Goal: Information Seeking & Learning: Compare options

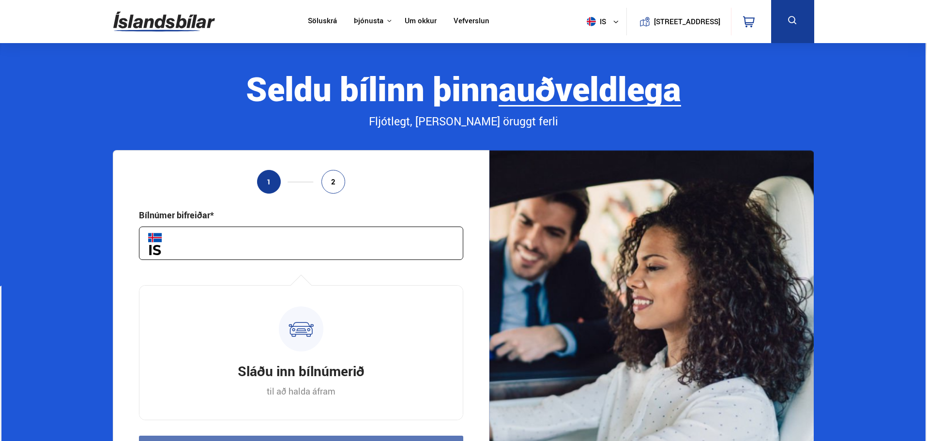
click at [175, 20] on img at bounding box center [164, 21] width 102 height 31
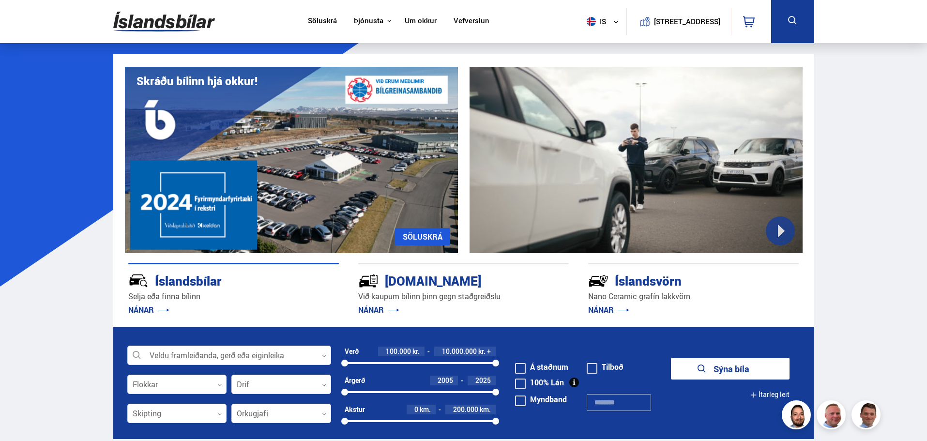
click at [325, 17] on link "Söluskrá" at bounding box center [322, 21] width 29 height 10
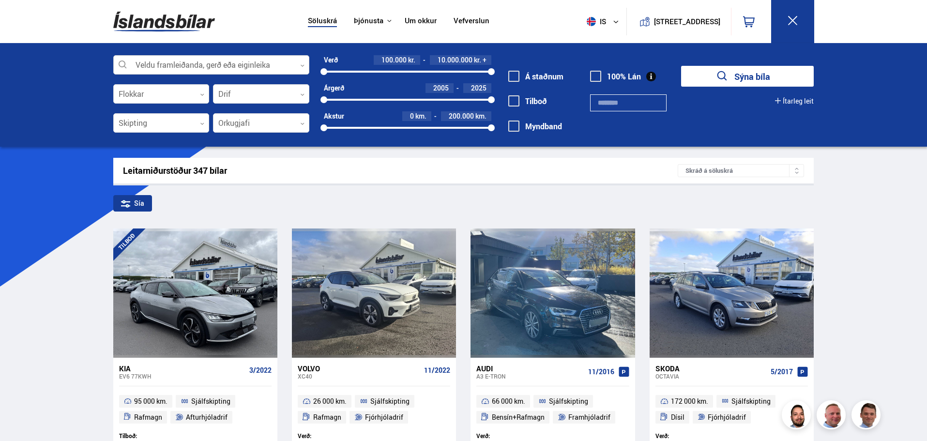
click at [214, 61] on div at bounding box center [211, 65] width 196 height 19
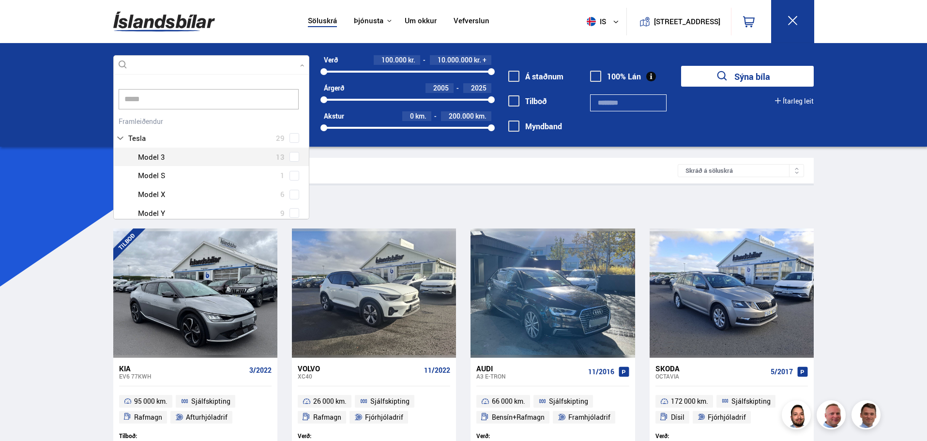
click at [293, 157] on div "Tesla 29 Tesla Model 3 13 Tesla Model S 1 Tesla Model X 6 Tesla Model Y 9" at bounding box center [211, 168] width 195 height 108
type input "*****"
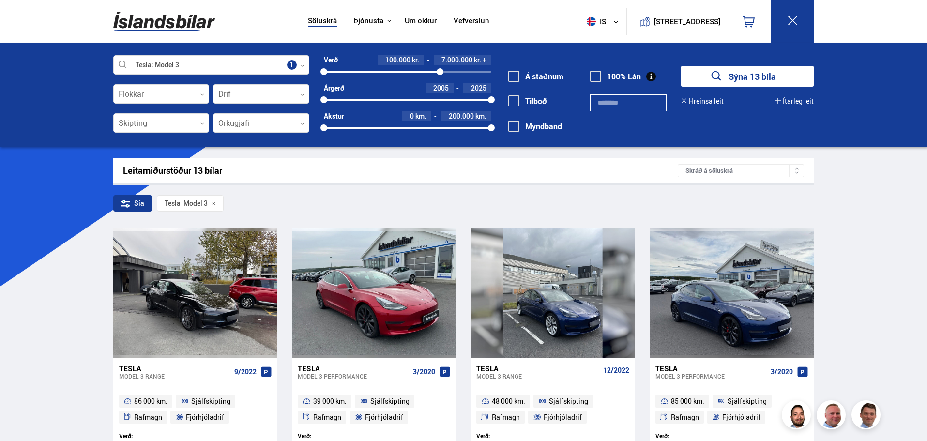
drag, startPoint x: 491, startPoint y: 72, endPoint x: 440, endPoint y: 74, distance: 51.3
click at [440, 74] on div at bounding box center [440, 71] width 7 height 7
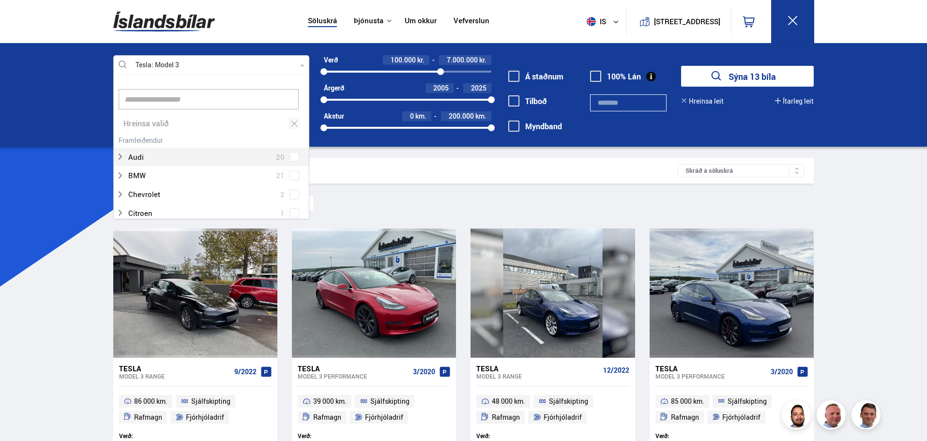
click at [190, 67] on div at bounding box center [211, 65] width 196 height 19
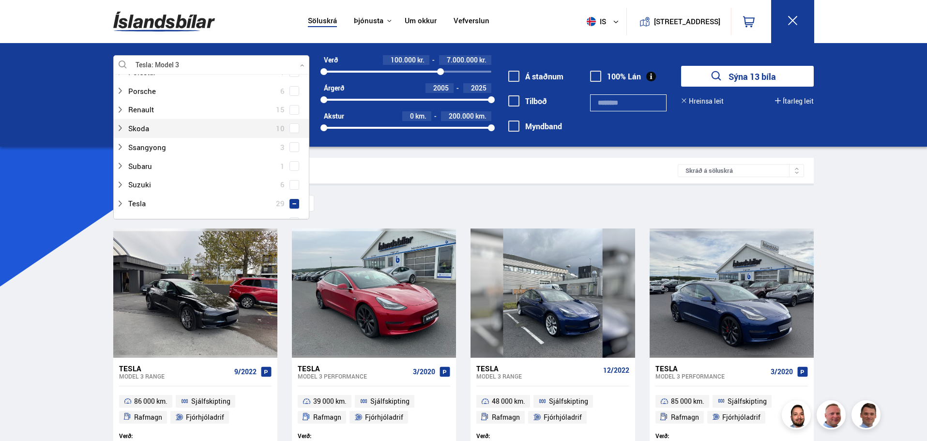
scroll to position [678, 0]
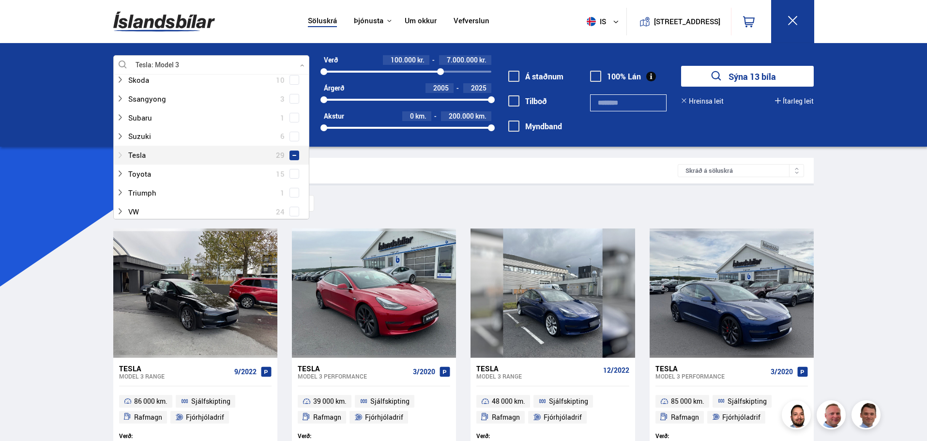
click at [195, 151] on div at bounding box center [201, 155] width 171 height 14
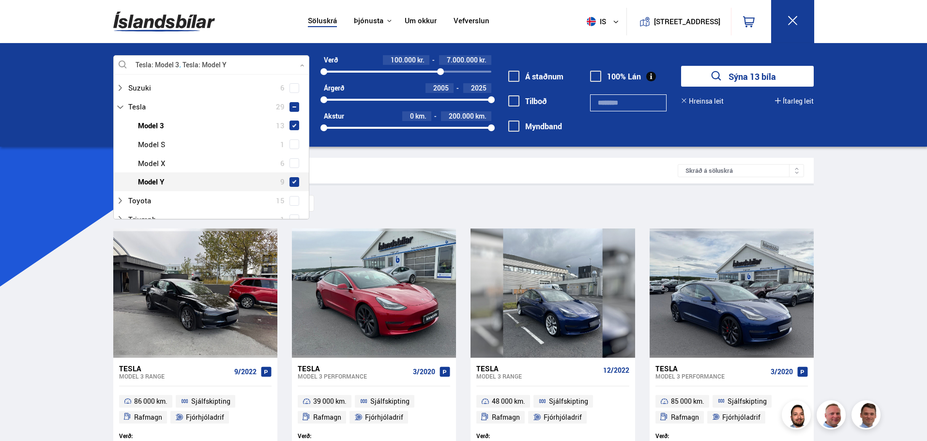
click at [294, 183] on span at bounding box center [294, 182] width 10 height 10
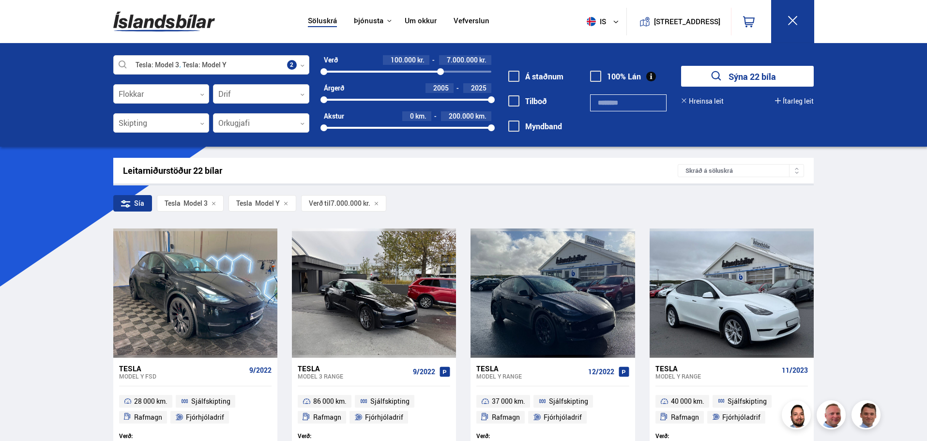
drag, startPoint x: 335, startPoint y: 99, endPoint x: 473, endPoint y: 104, distance: 139.0
click at [473, 104] on div "2023 2025" at bounding box center [407, 99] width 167 height 9
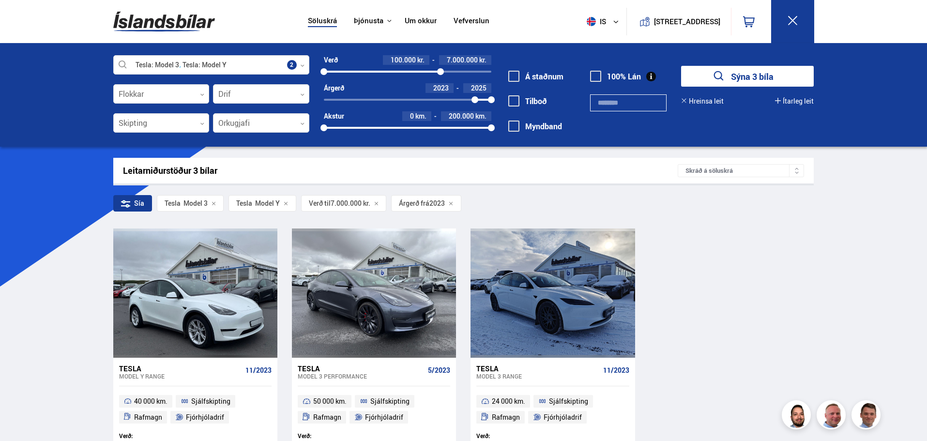
click at [764, 66] on button "Sýna 3 bíla" at bounding box center [747, 76] width 133 height 21
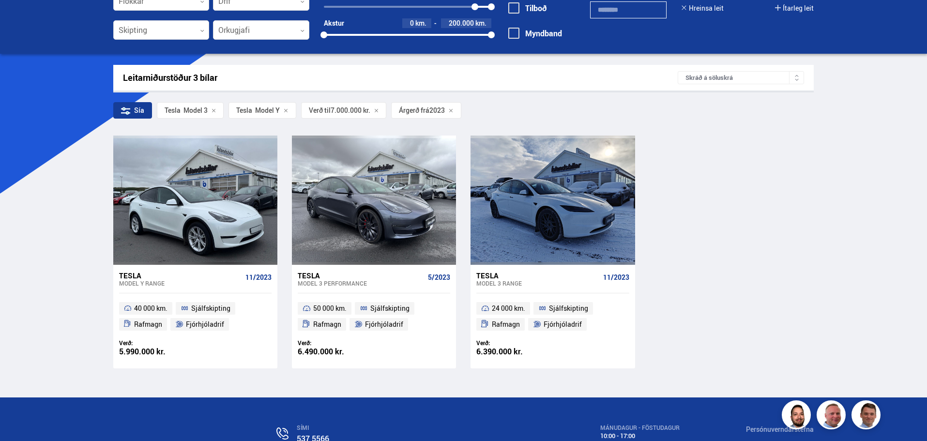
scroll to position [97, 0]
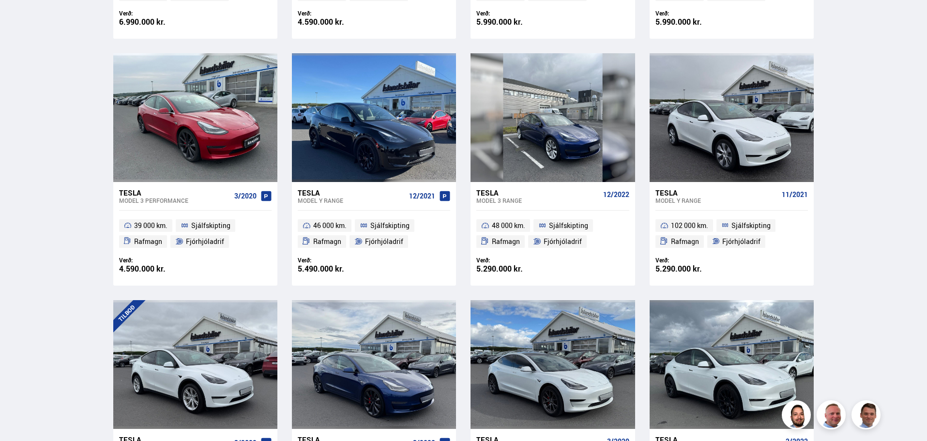
scroll to position [436, 0]
